Goal: Check status: Check status

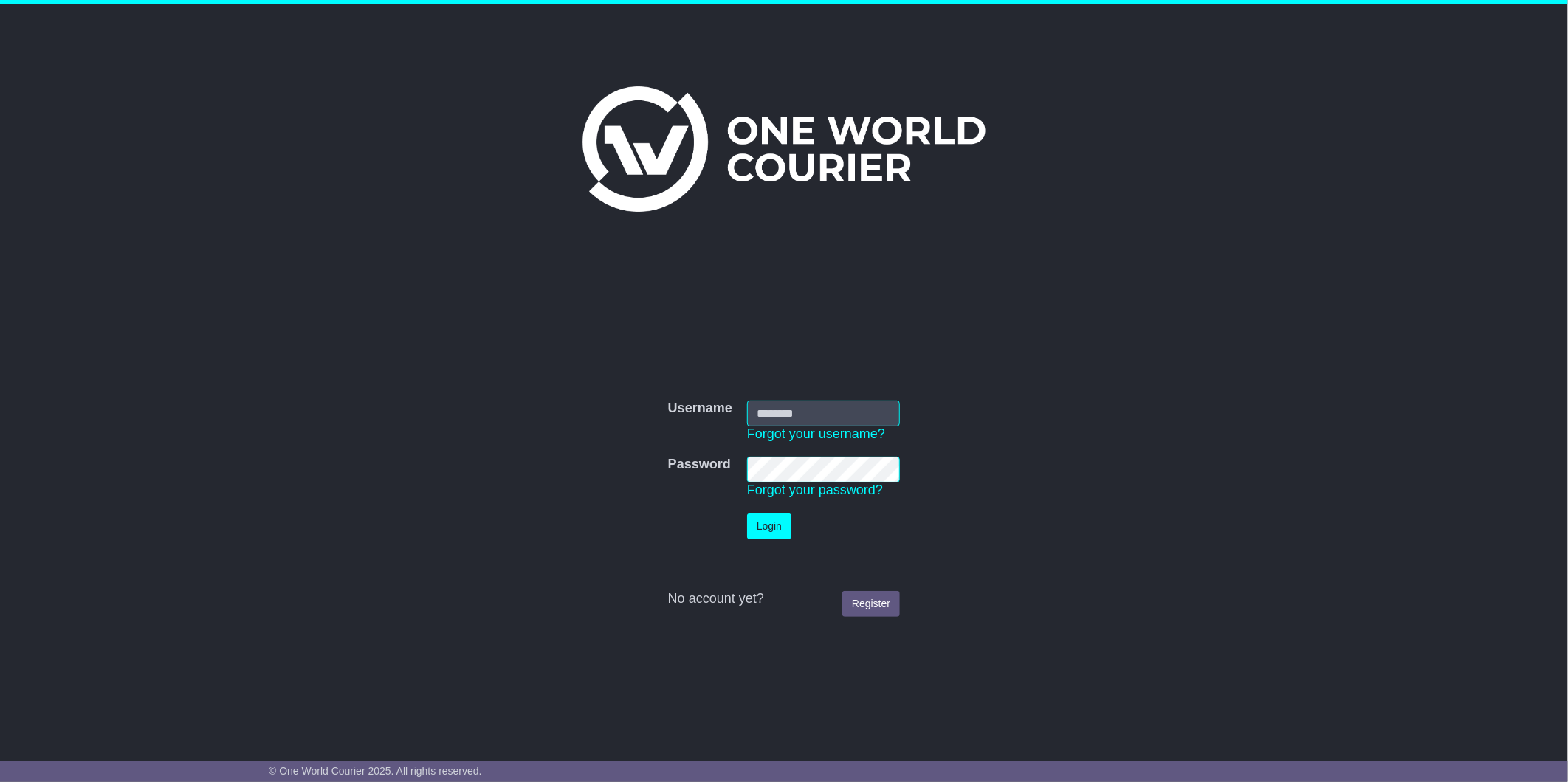
type input "**********"
click at [763, 529] on button "Login" at bounding box center [769, 526] width 44 height 26
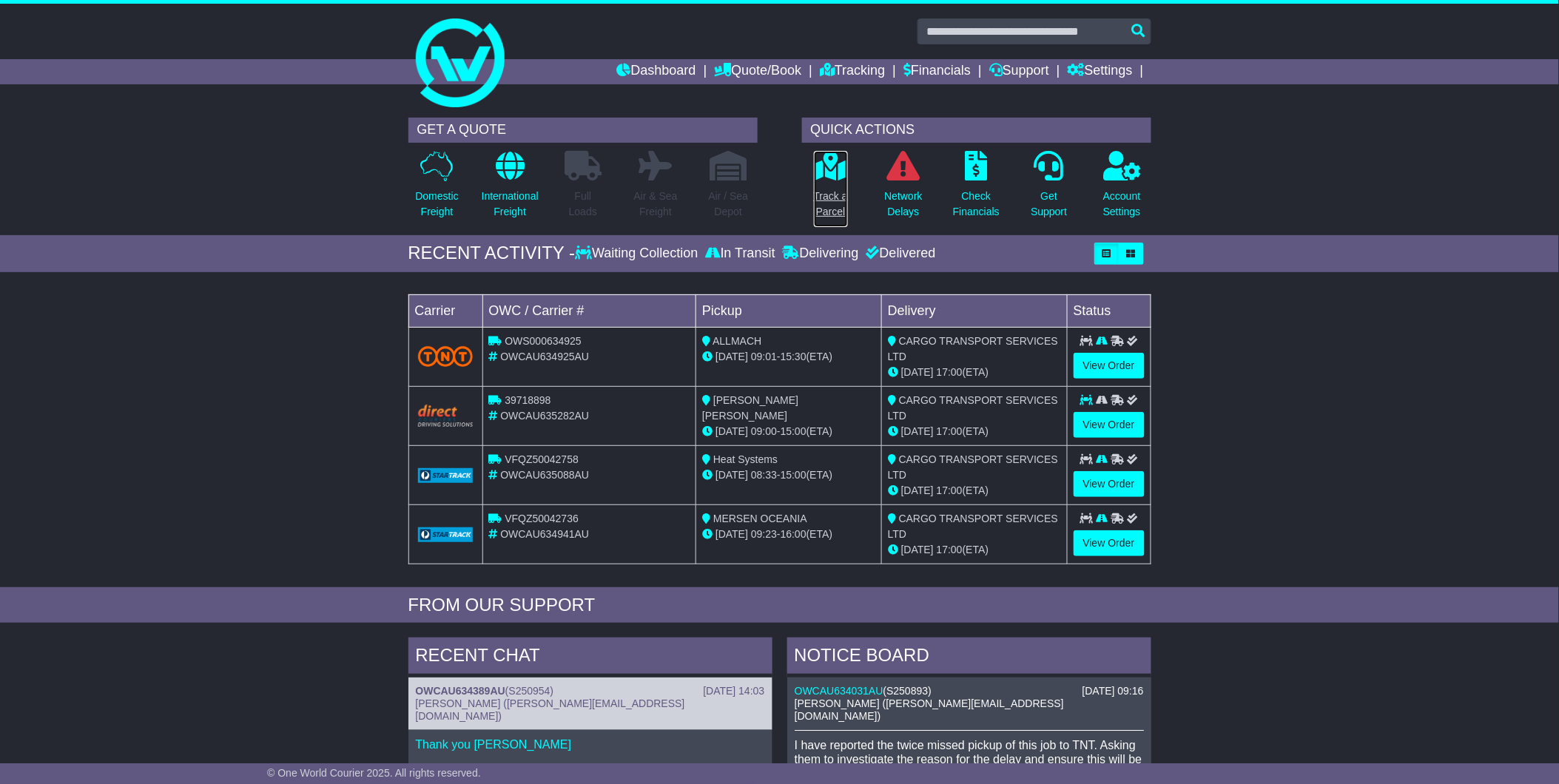
click at [823, 189] on p "Track a Parcel" at bounding box center [831, 204] width 34 height 32
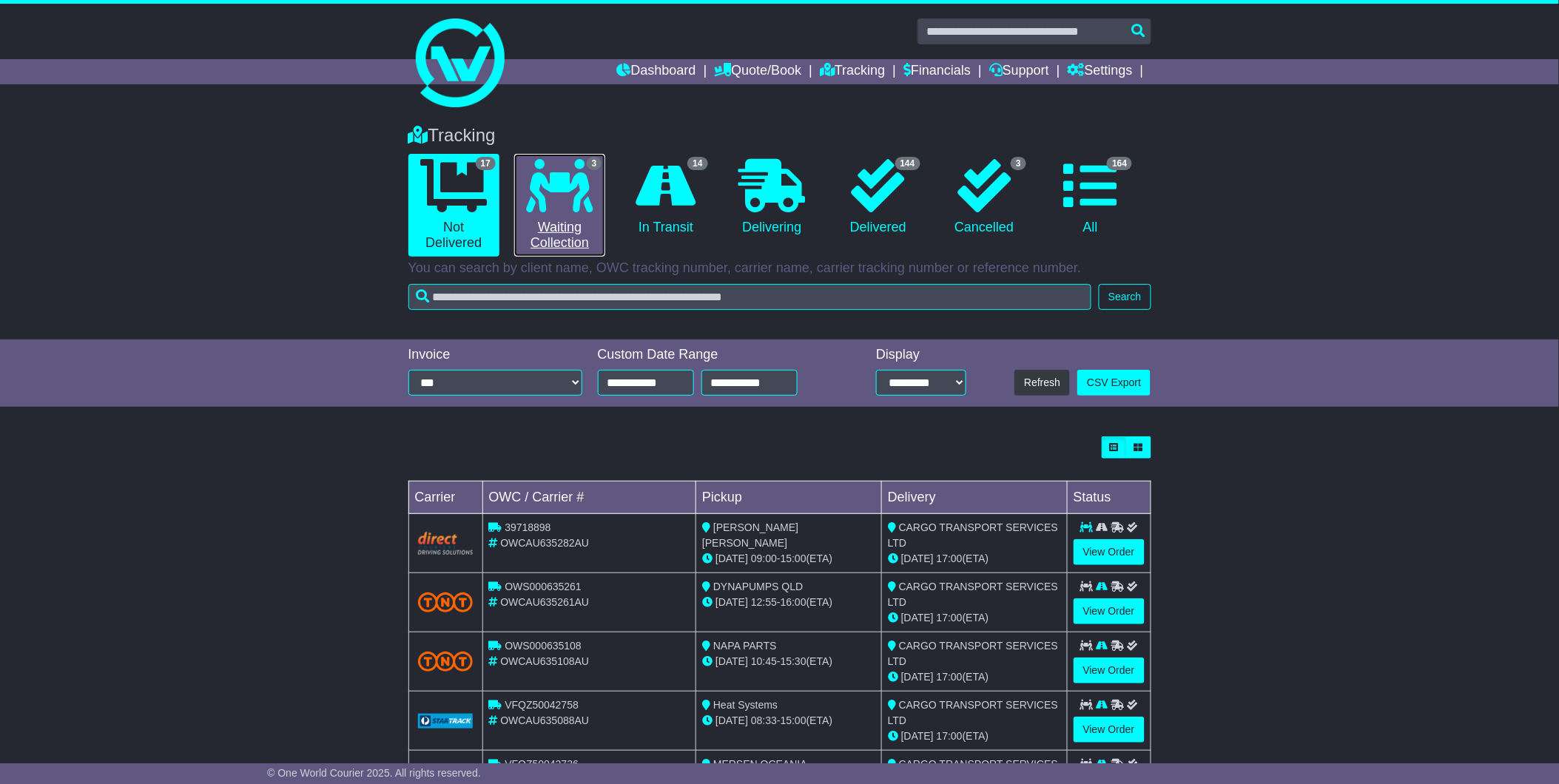
click at [581, 206] on icon at bounding box center [560, 185] width 67 height 53
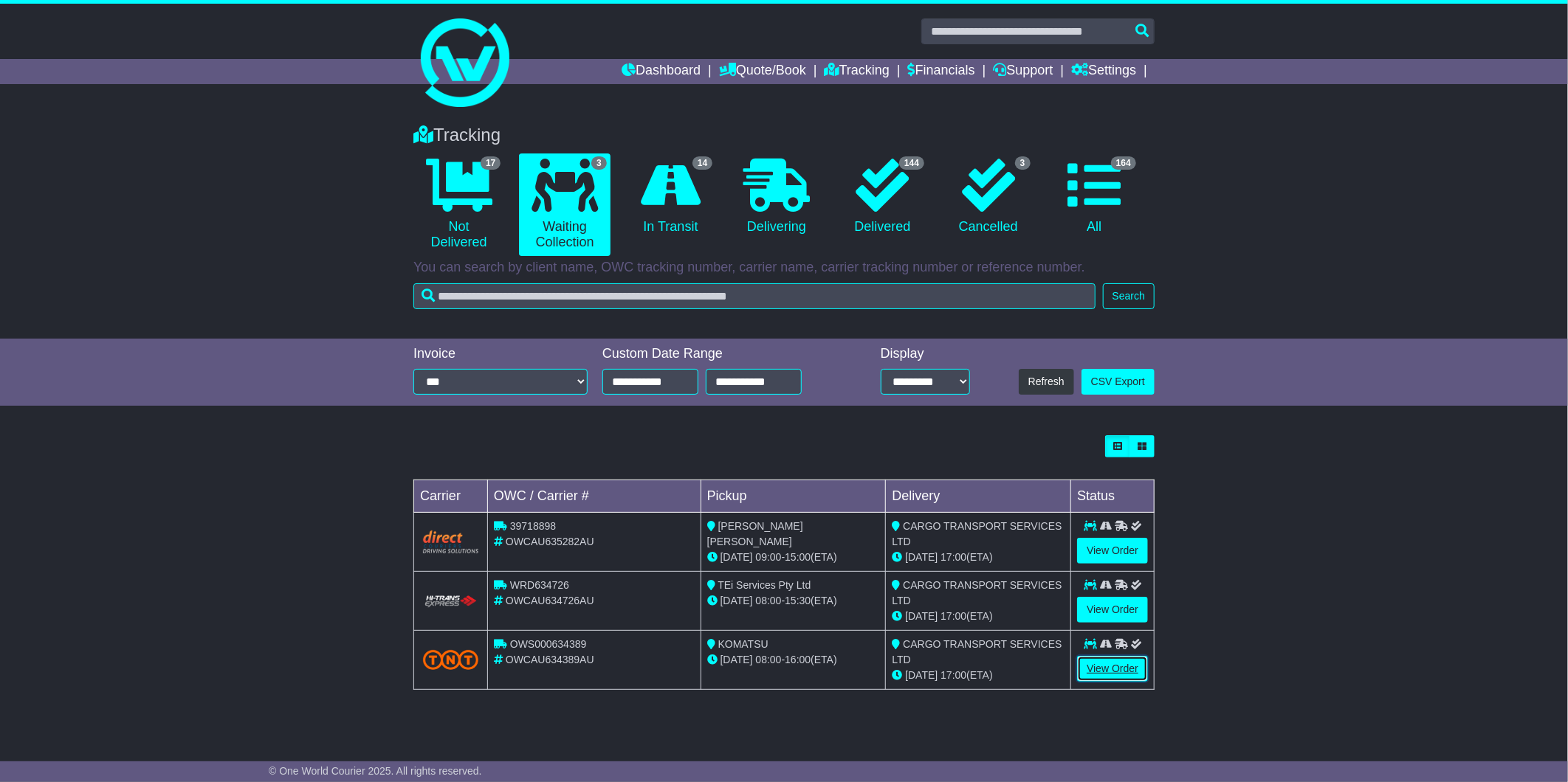
click at [1110, 662] on link "View Order" at bounding box center [1112, 669] width 71 height 26
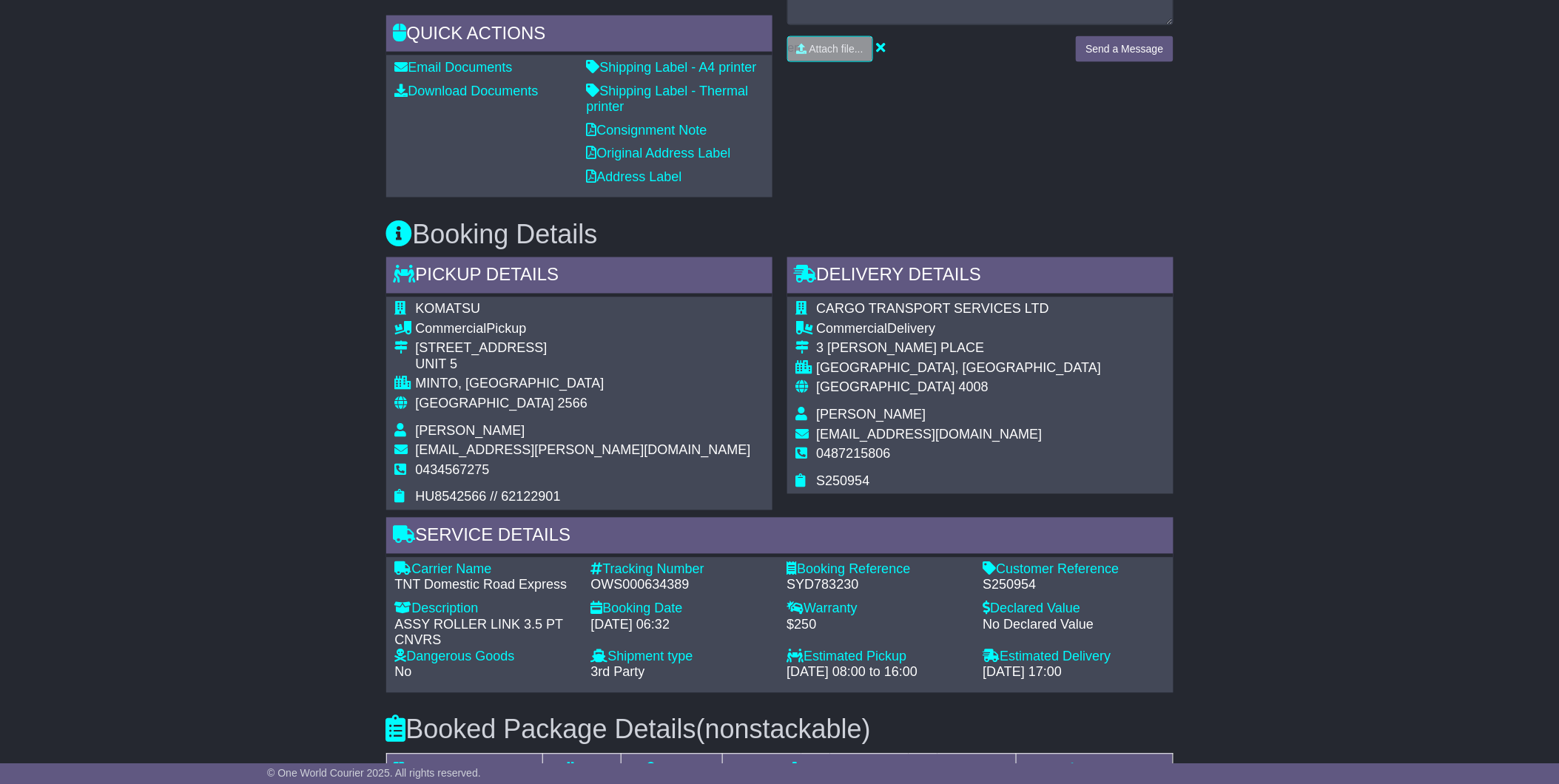
scroll to position [740, 0]
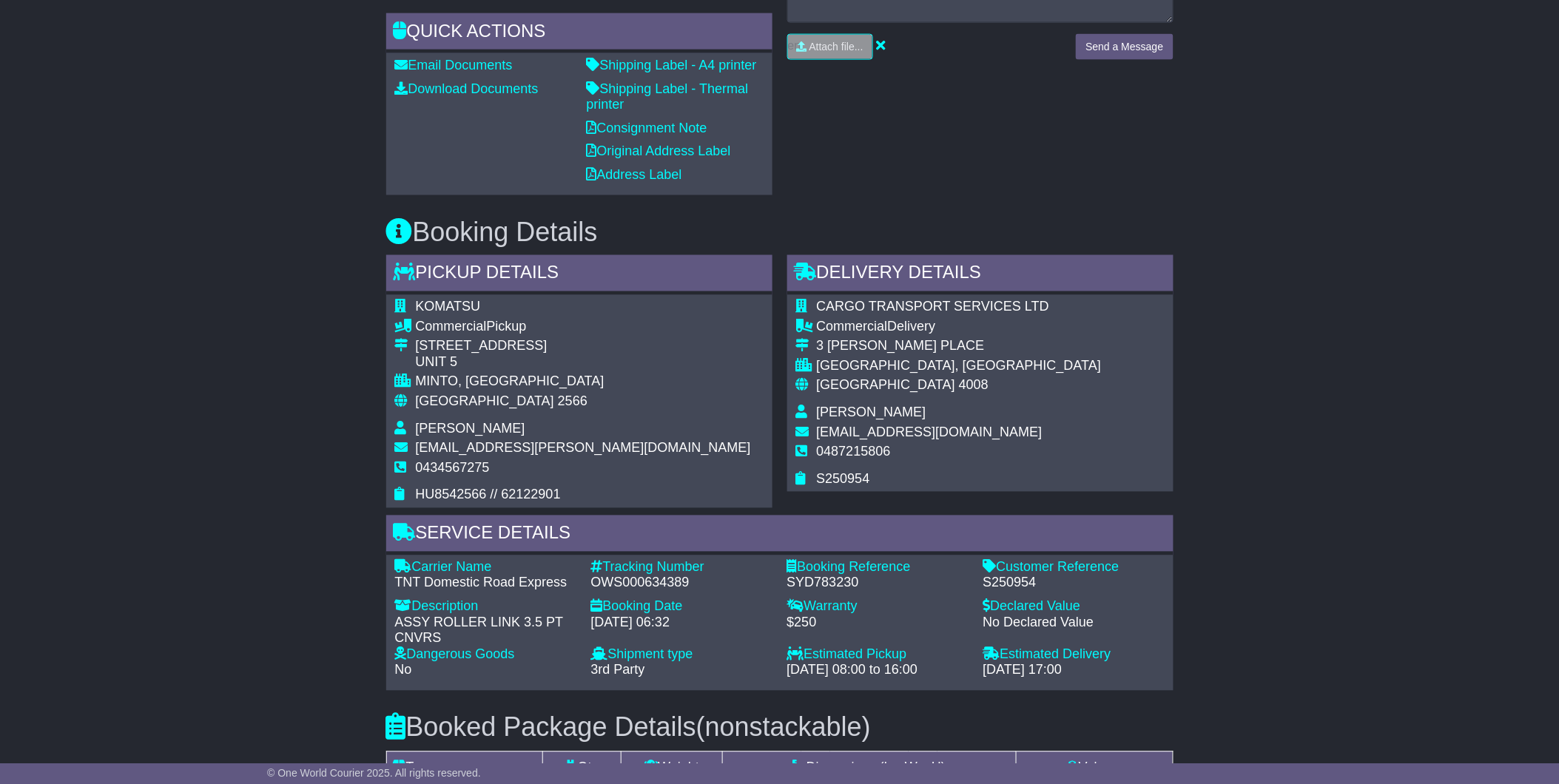
click at [513, 503] on div "KOMATSU Commercial Pickup 415 Pembroke Road UNIT 5 MINTO, NSW Australia 2566 Gi…" at bounding box center [579, 401] width 386 height 213
drag, startPoint x: 504, startPoint y: 492, endPoint x: 560, endPoint y: 496, distance: 56.1
click at [560, 496] on span "HU8542566 // 62122901" at bounding box center [488, 495] width 145 height 14
copy span "62122901"
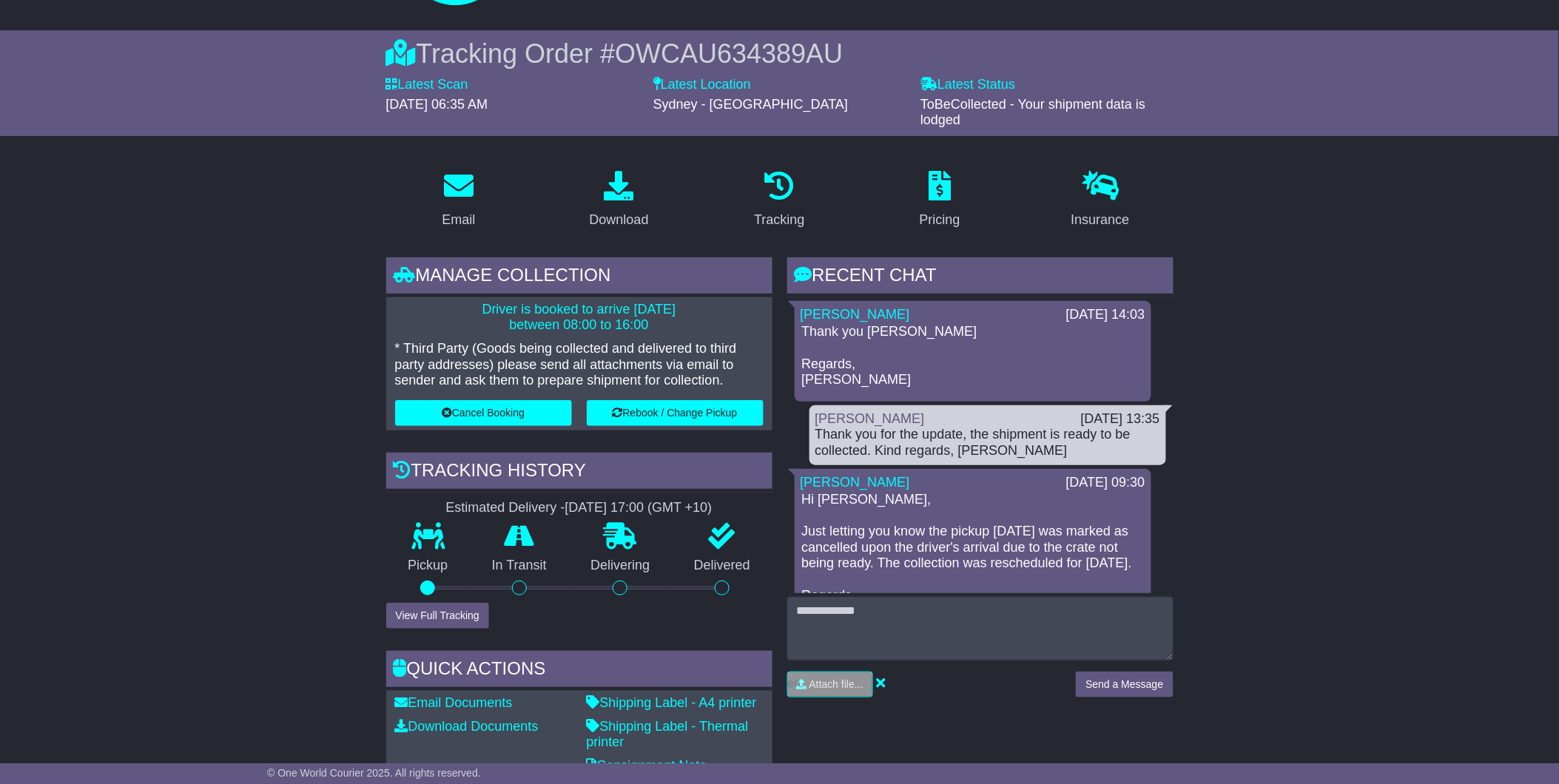
scroll to position [0, 0]
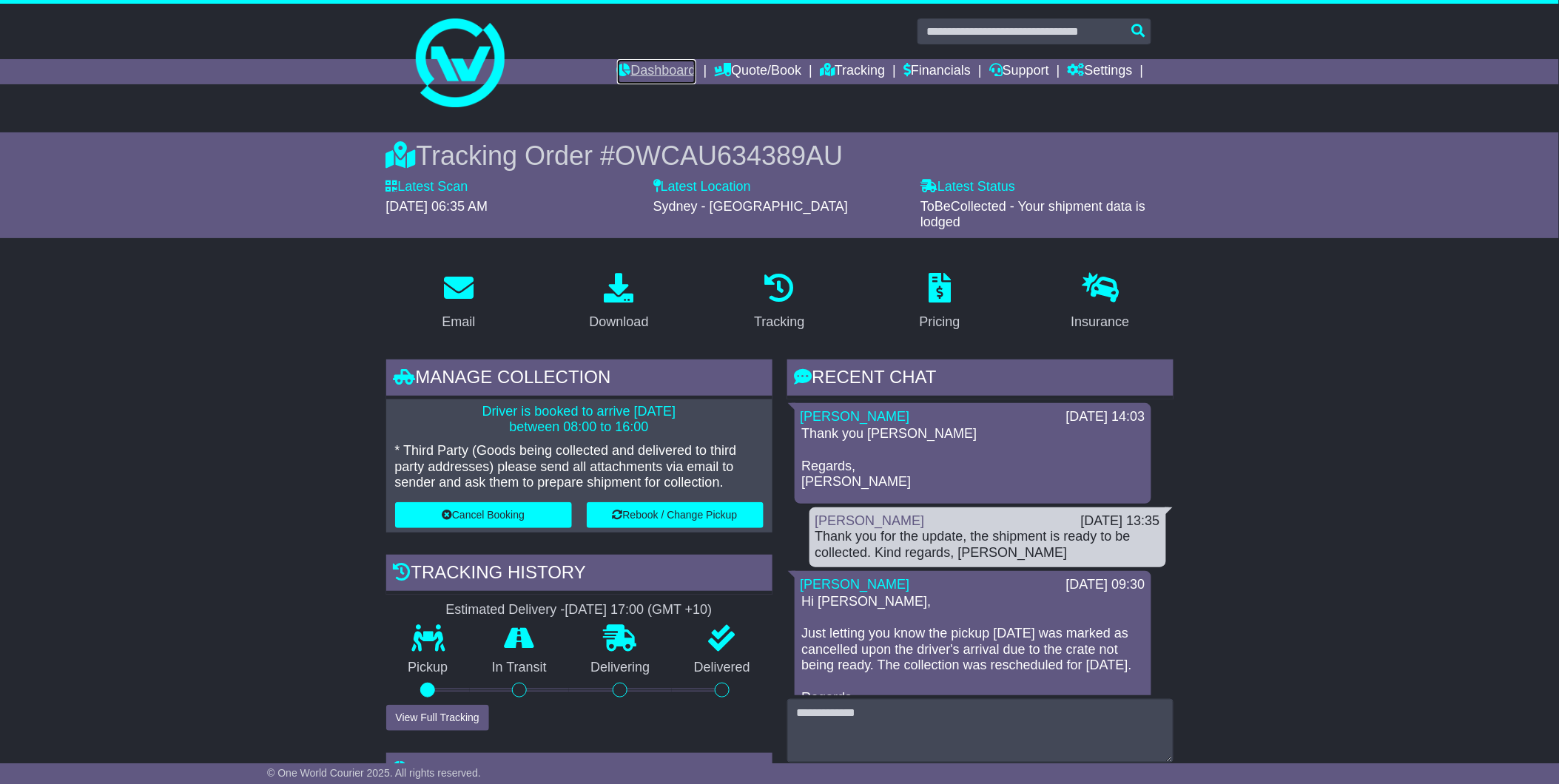
click at [638, 68] on link "Dashboard" at bounding box center [657, 72] width 79 height 25
